Goal: Task Accomplishment & Management: Use online tool/utility

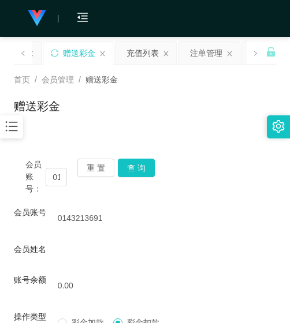
scroll to position [48, 0]
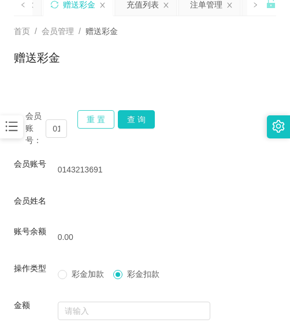
click at [100, 117] on button "重 置" at bounding box center [95, 119] width 37 height 18
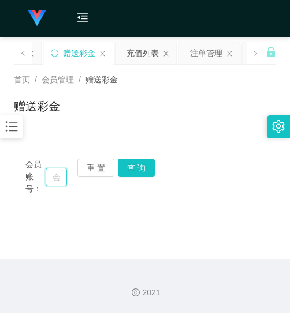
click at [50, 177] on input "text" at bounding box center [56, 177] width 21 height 18
paste input "kzilin"
type input "kzilin"
click at [132, 165] on button "查 询" at bounding box center [136, 168] width 37 height 18
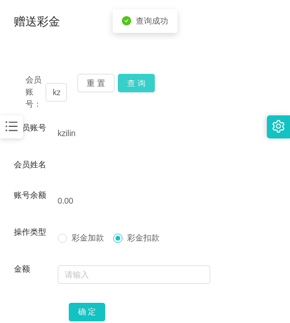
scroll to position [164, 0]
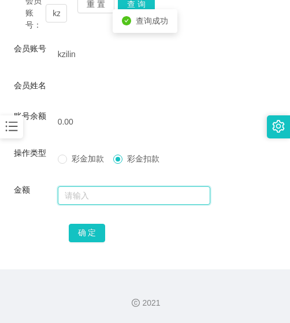
click at [106, 193] on input "text" at bounding box center [134, 195] width 153 height 18
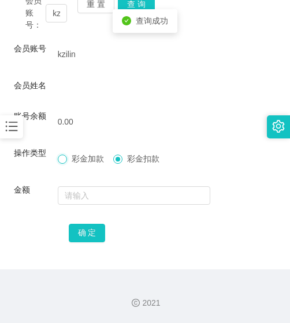
click at [65, 160] on span at bounding box center [62, 159] width 9 height 9
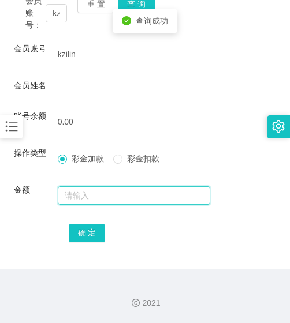
click at [81, 190] on input "text" at bounding box center [134, 195] width 153 height 18
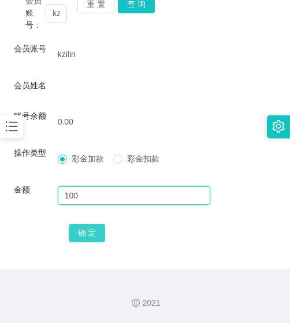
type input "100"
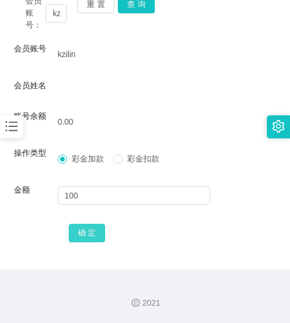
click at [87, 230] on button "确 定" at bounding box center [87, 233] width 37 height 18
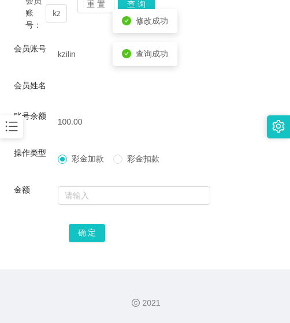
click at [113, 159] on div "彩金加款 彩金扣款" at bounding box center [113, 159] width 111 height 12
